Goal: Contribute content

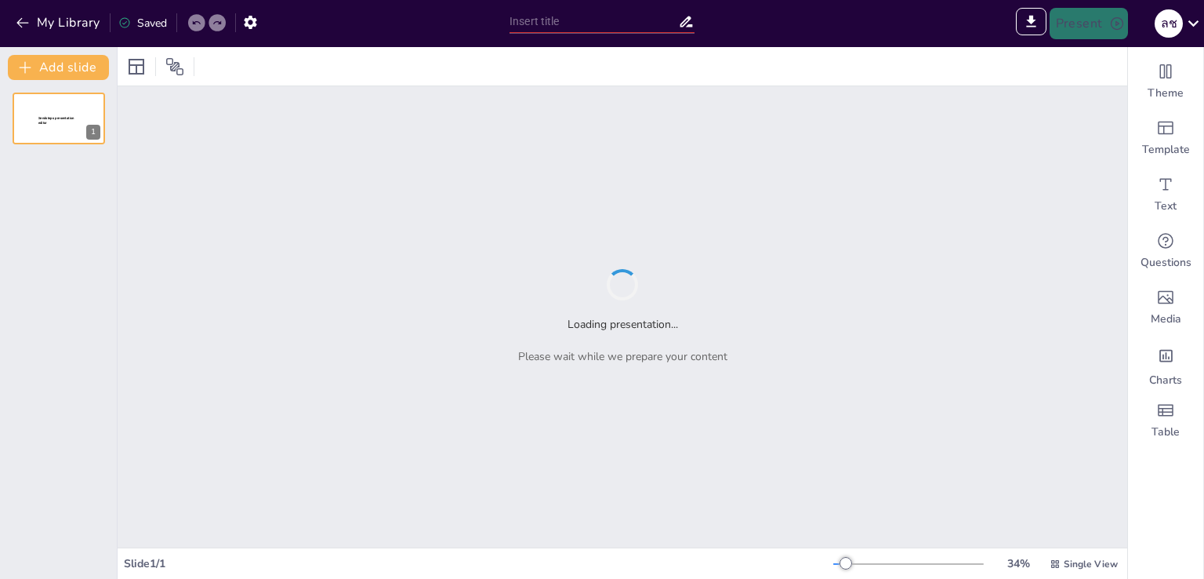
type input "Understanding Prism Surface Areas: Visual Aids for Effective Learning"
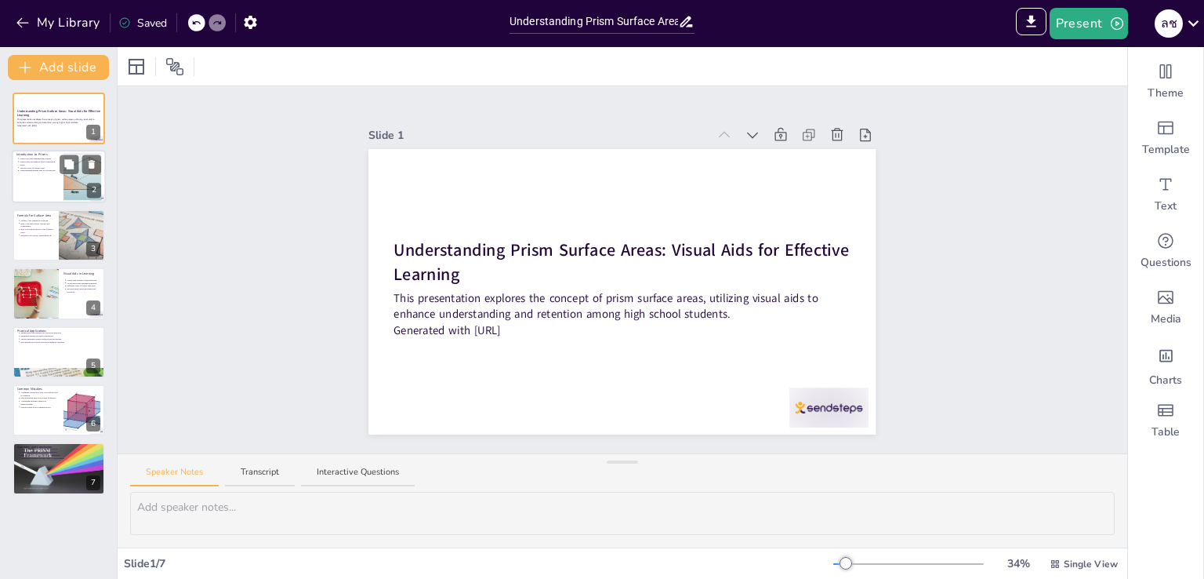
click at [60, 180] on div at bounding box center [59, 177] width 94 height 53
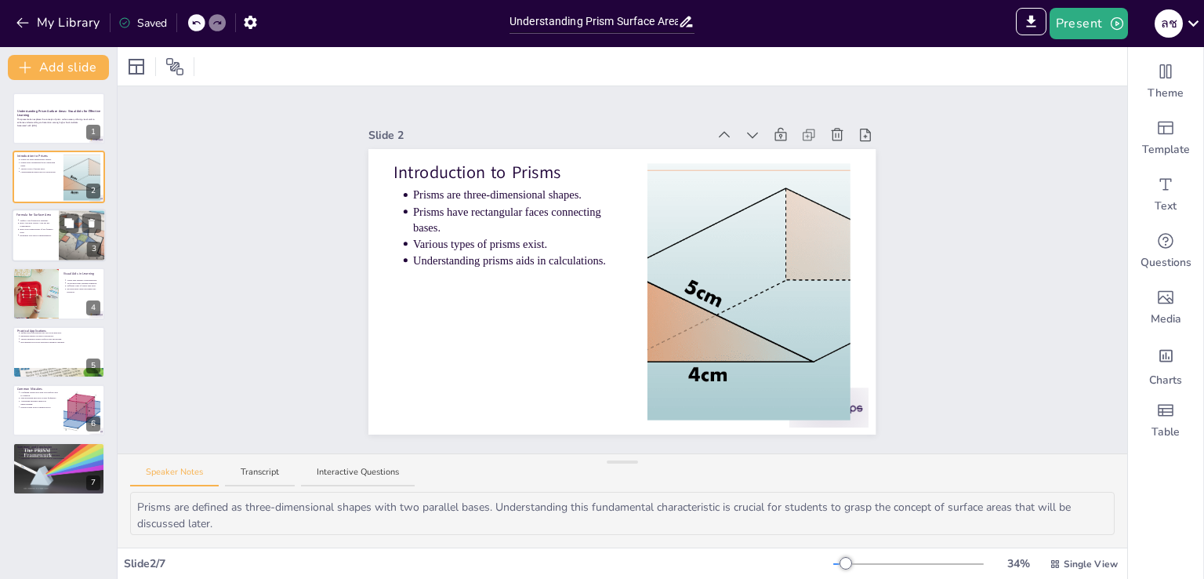
click at [44, 242] on div at bounding box center [59, 235] width 94 height 53
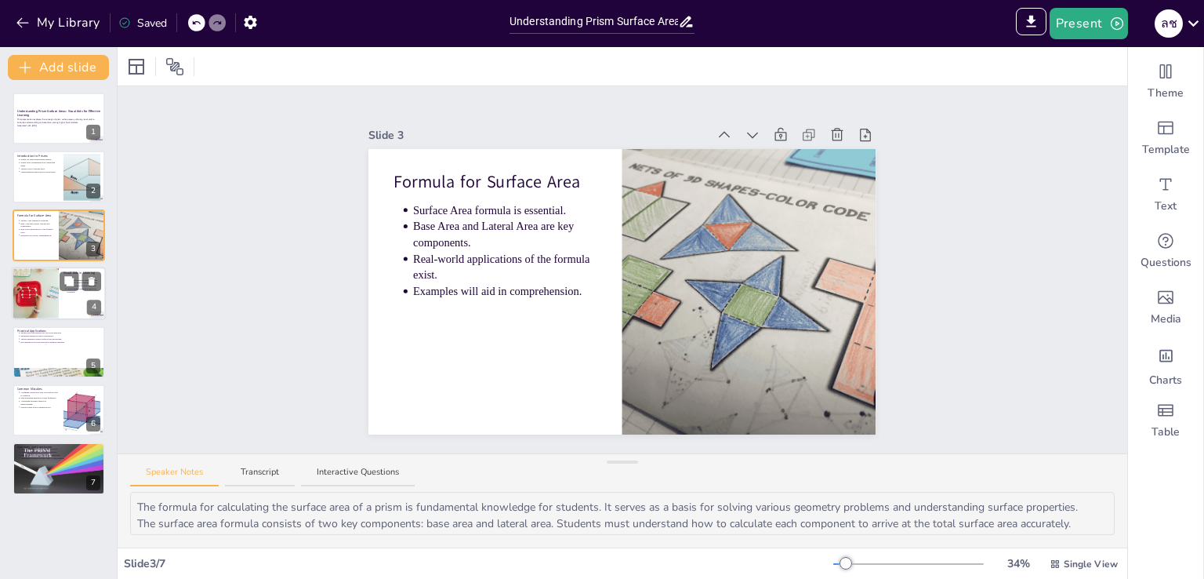
click at [40, 293] on div at bounding box center [35, 293] width 53 height 53
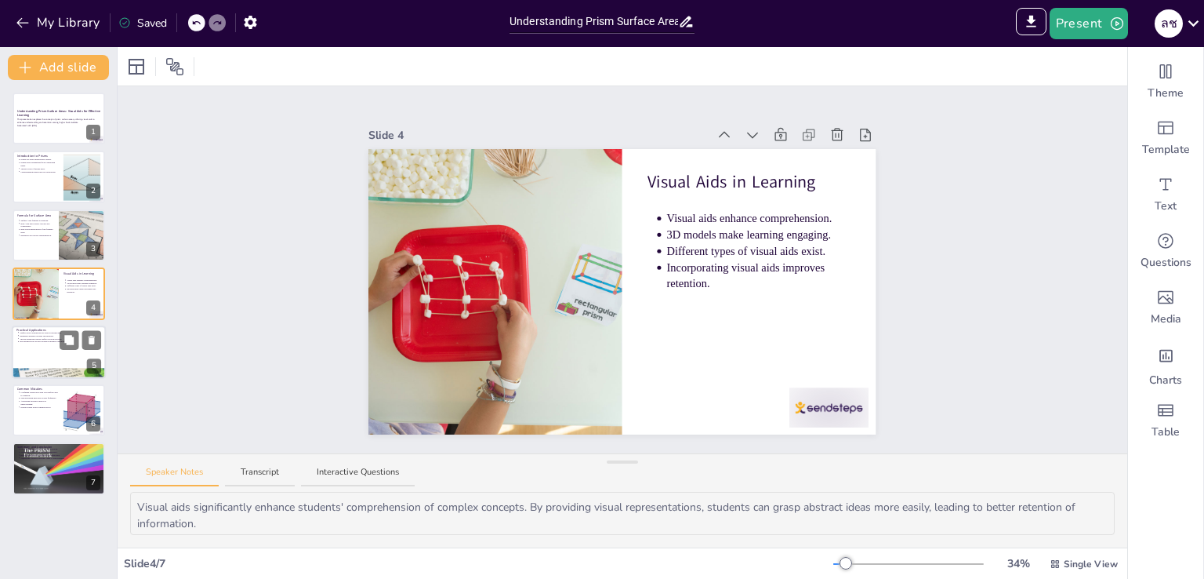
click at [35, 355] on div at bounding box center [59, 351] width 94 height 53
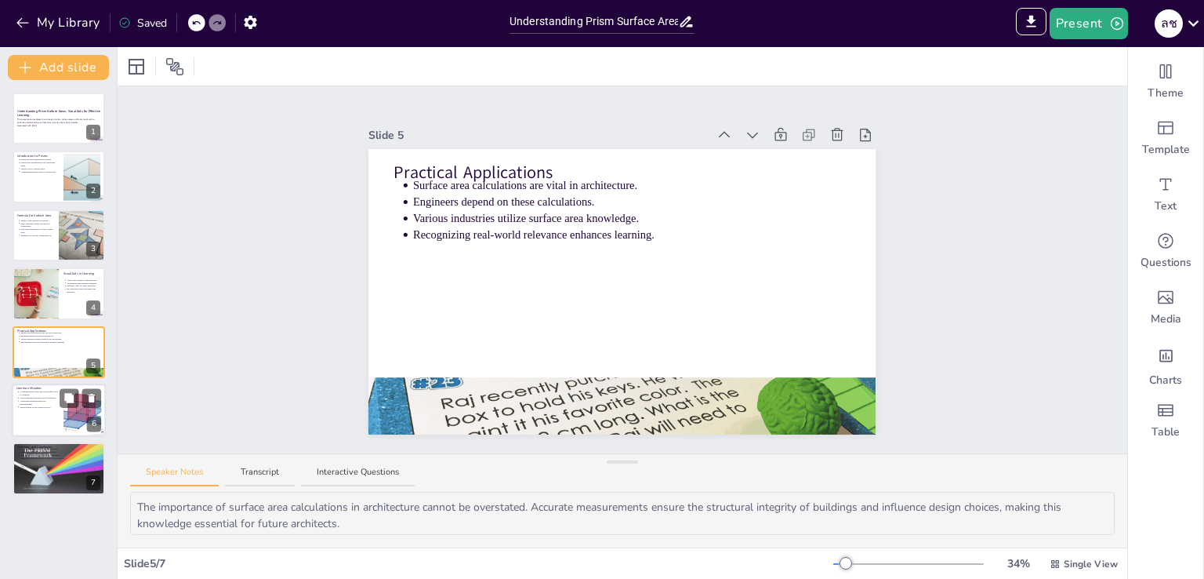
click at [34, 403] on p "Addressing mistakes improves understanding." at bounding box center [39, 402] width 39 height 6
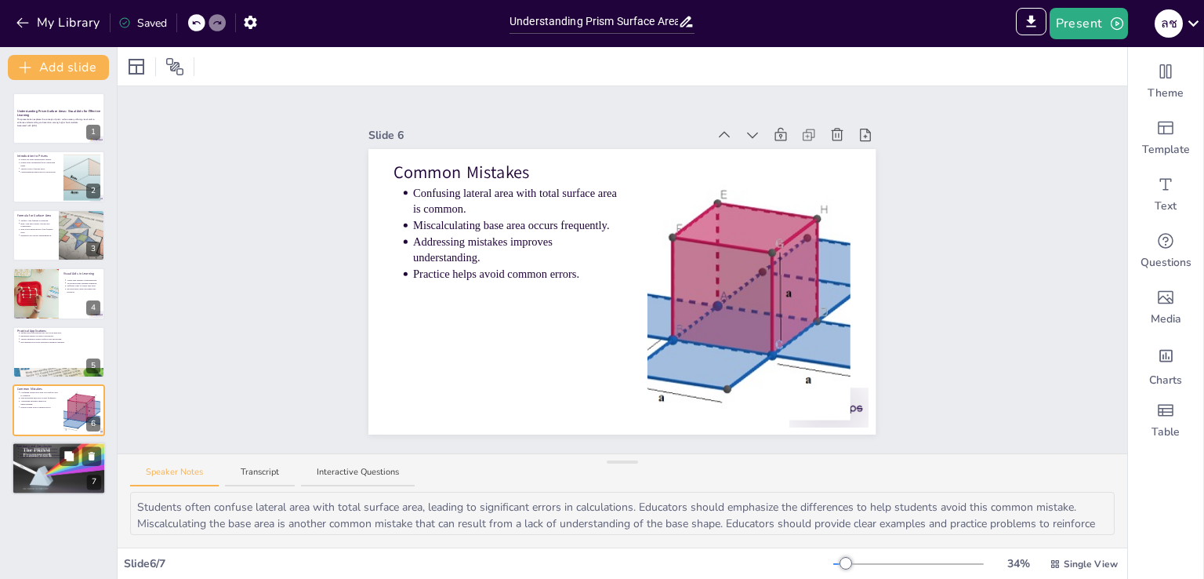
click at [33, 454] on p "Recognizing practical applications is important." at bounding box center [61, 454] width 82 height 3
type textarea "A solid understanding of prism surface areas is essential for students as they …"
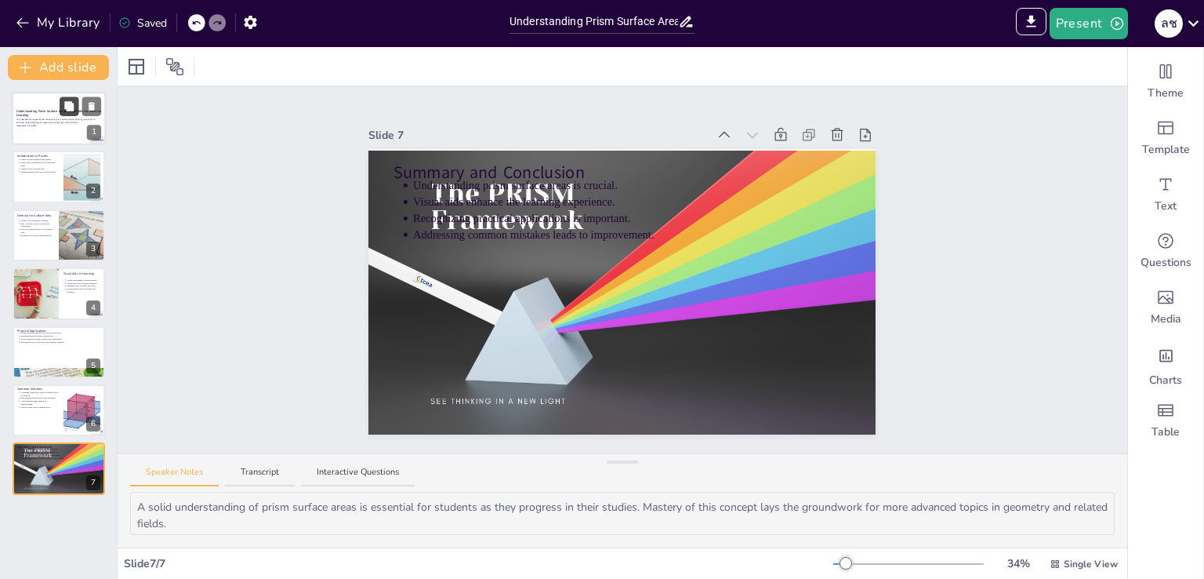
click at [68, 114] on button at bounding box center [69, 105] width 19 height 19
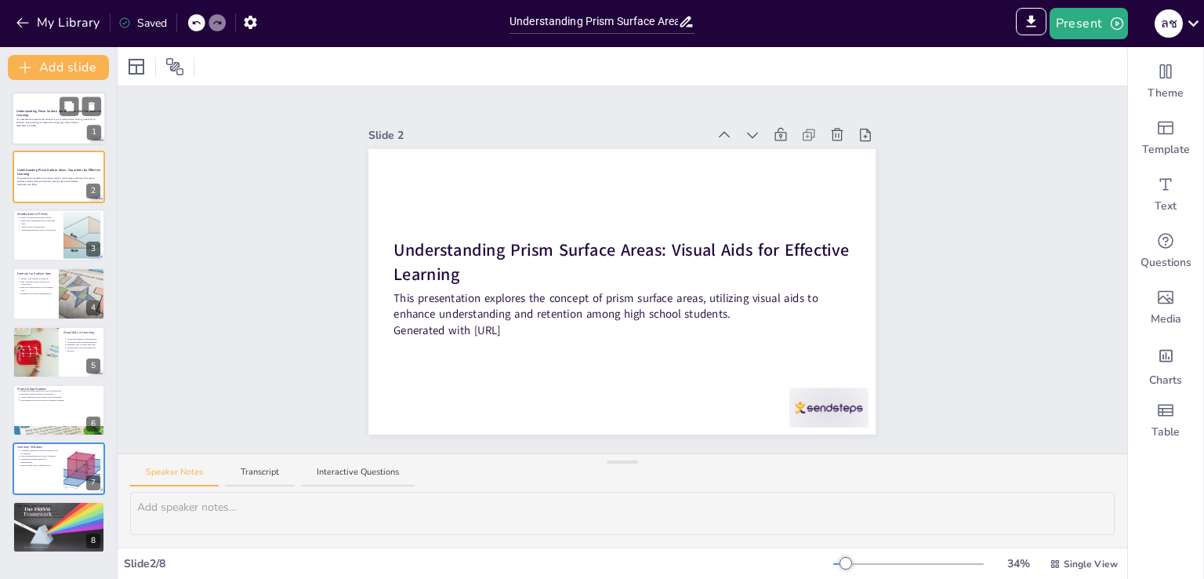
click at [38, 132] on div at bounding box center [59, 118] width 94 height 53
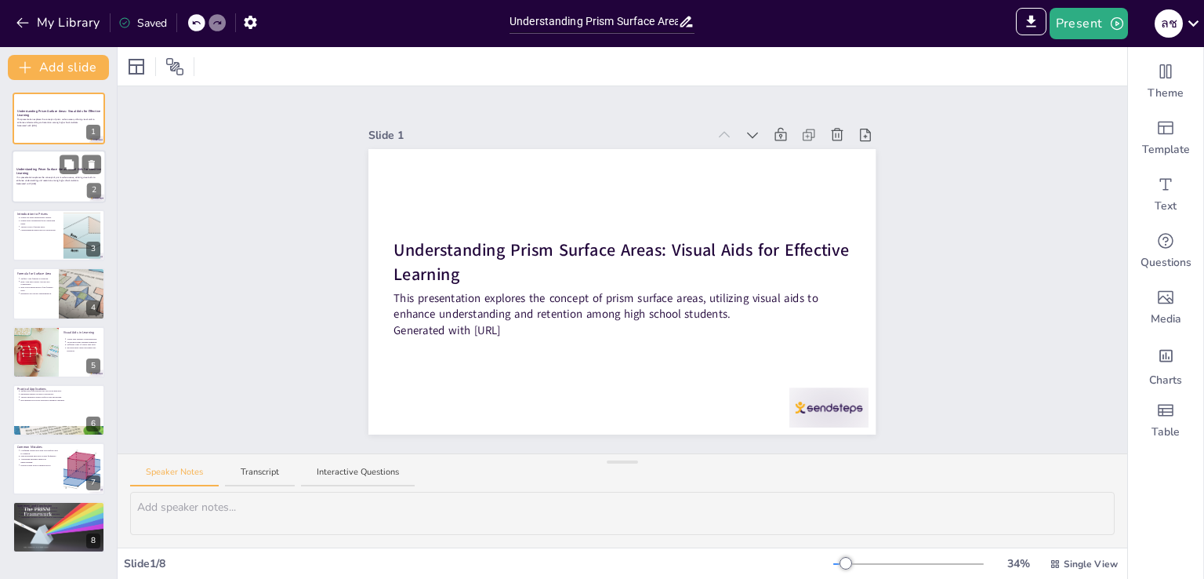
click at [35, 172] on p "Understanding Prism Surface Areas: Visual Aids for Effective Learning" at bounding box center [58, 171] width 85 height 9
click at [22, 233] on div at bounding box center [59, 235] width 94 height 53
type textarea "Prisms are defined as three-dimensional shapes with two parallel bases. Underst…"
